Goal: Transaction & Acquisition: Purchase product/service

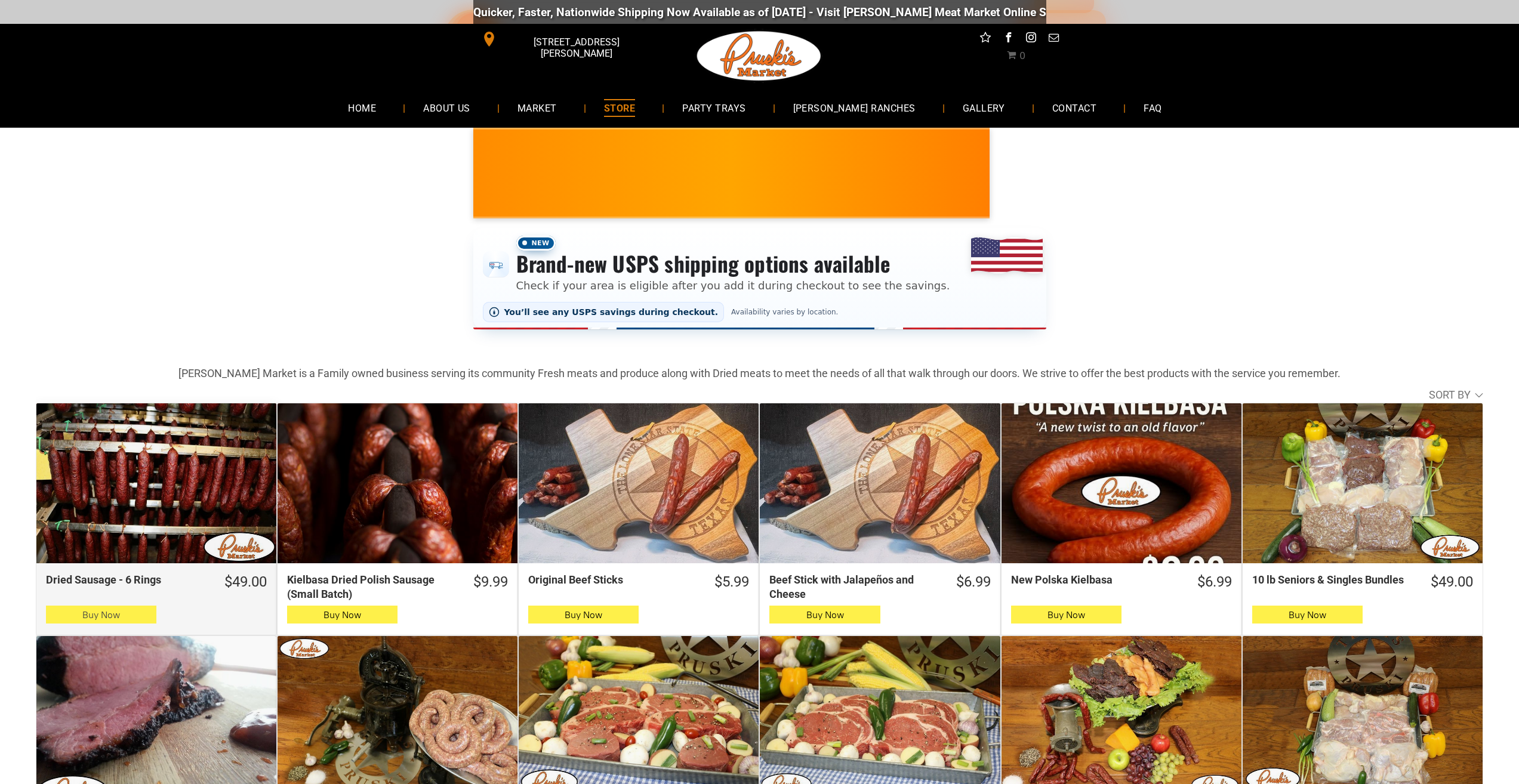
click at [50, 620] on button "Buy Now" at bounding box center [102, 614] width 111 height 18
click at [133, 623] on button "Buy Now" at bounding box center [102, 614] width 111 height 18
click at [144, 620] on button "Buy Now" at bounding box center [102, 614] width 111 height 18
